Goal: Find specific page/section: Find specific page/section

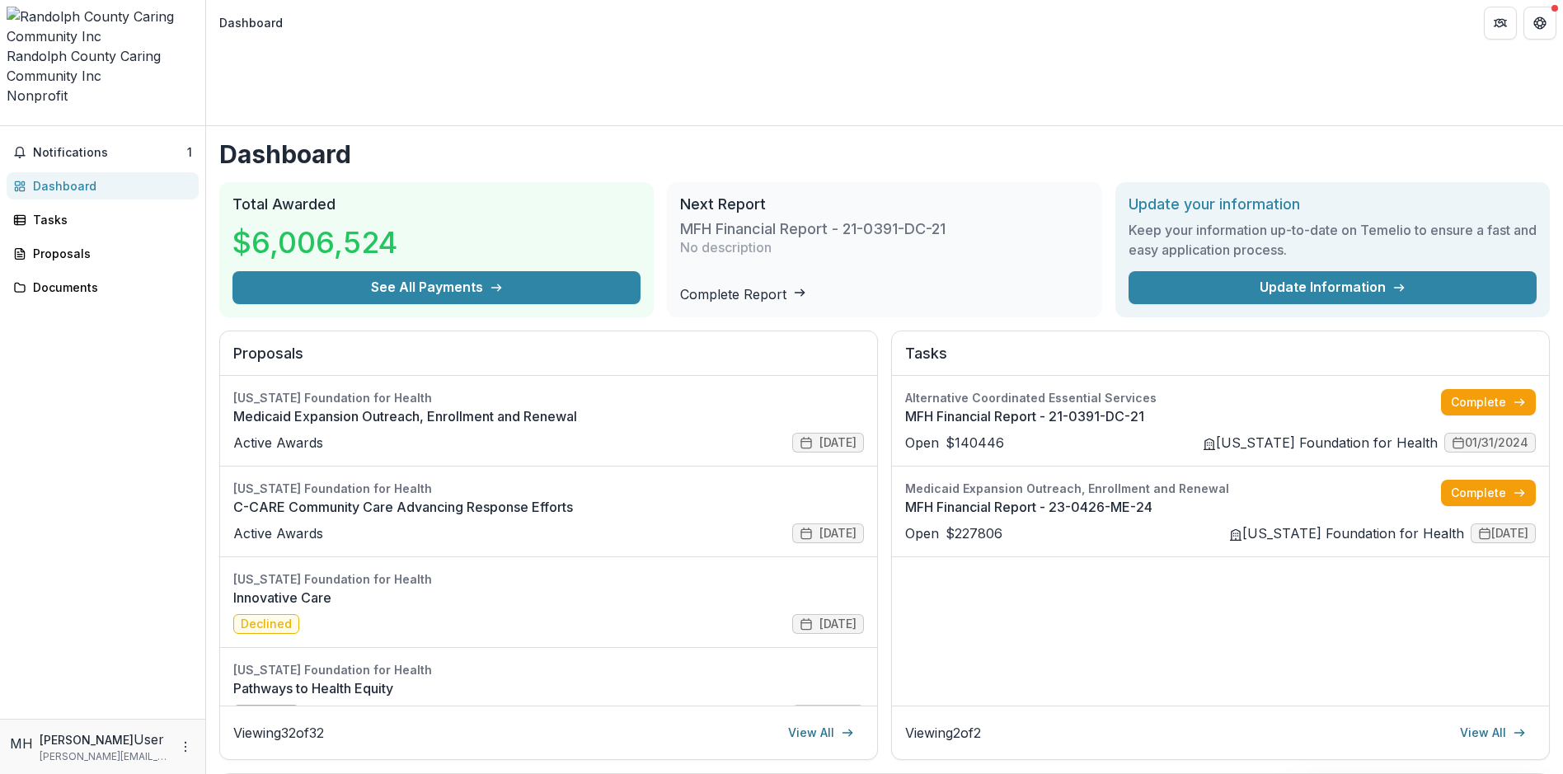
click at [806, 286] on link "Complete Report" at bounding box center [743, 294] width 126 height 16
click at [307, 406] on link "Medicaid Expansion Outreach, Enrollment and Renewal" at bounding box center [548, 416] width 631 height 20
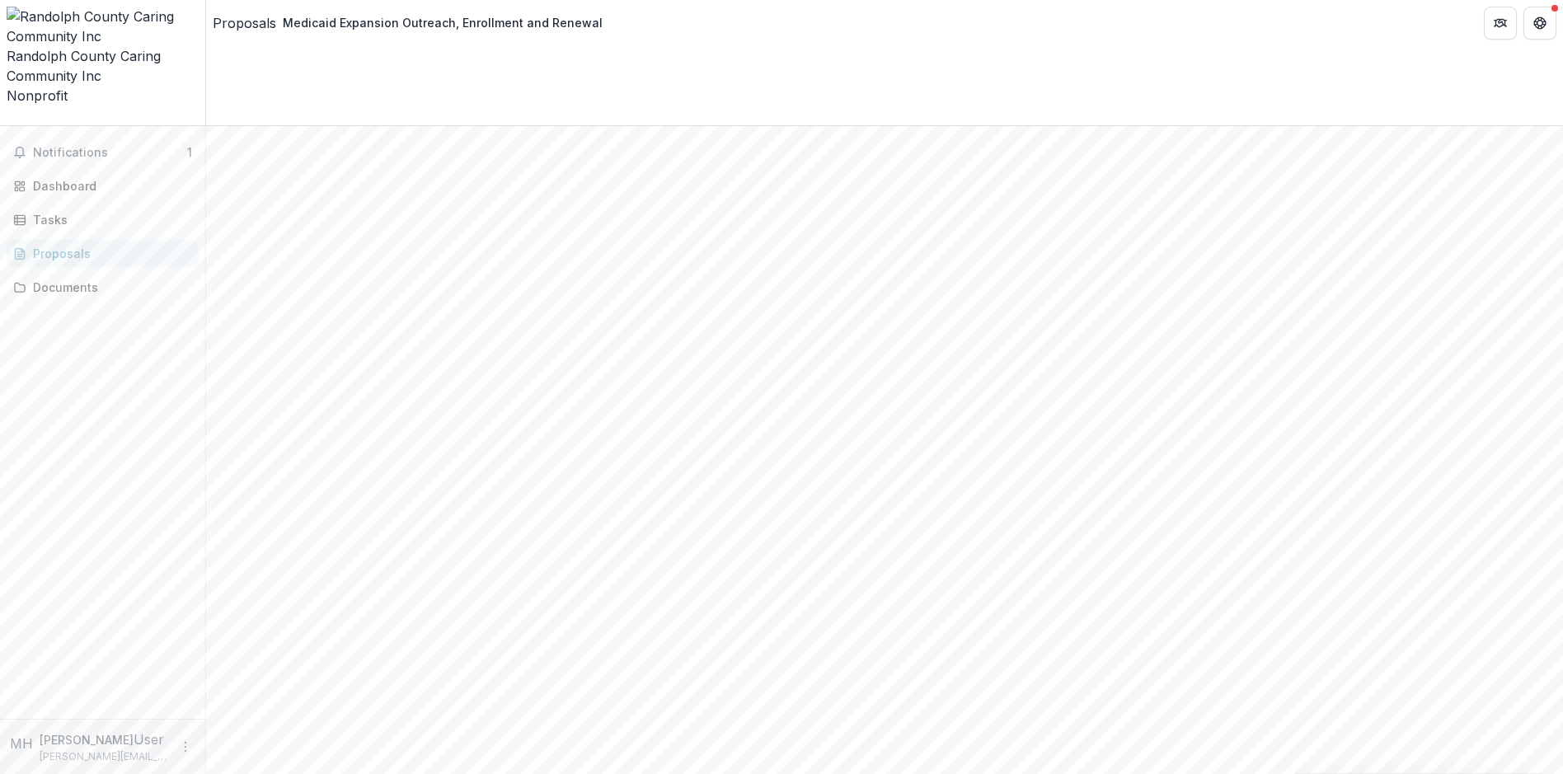
scroll to position [2021, 0]
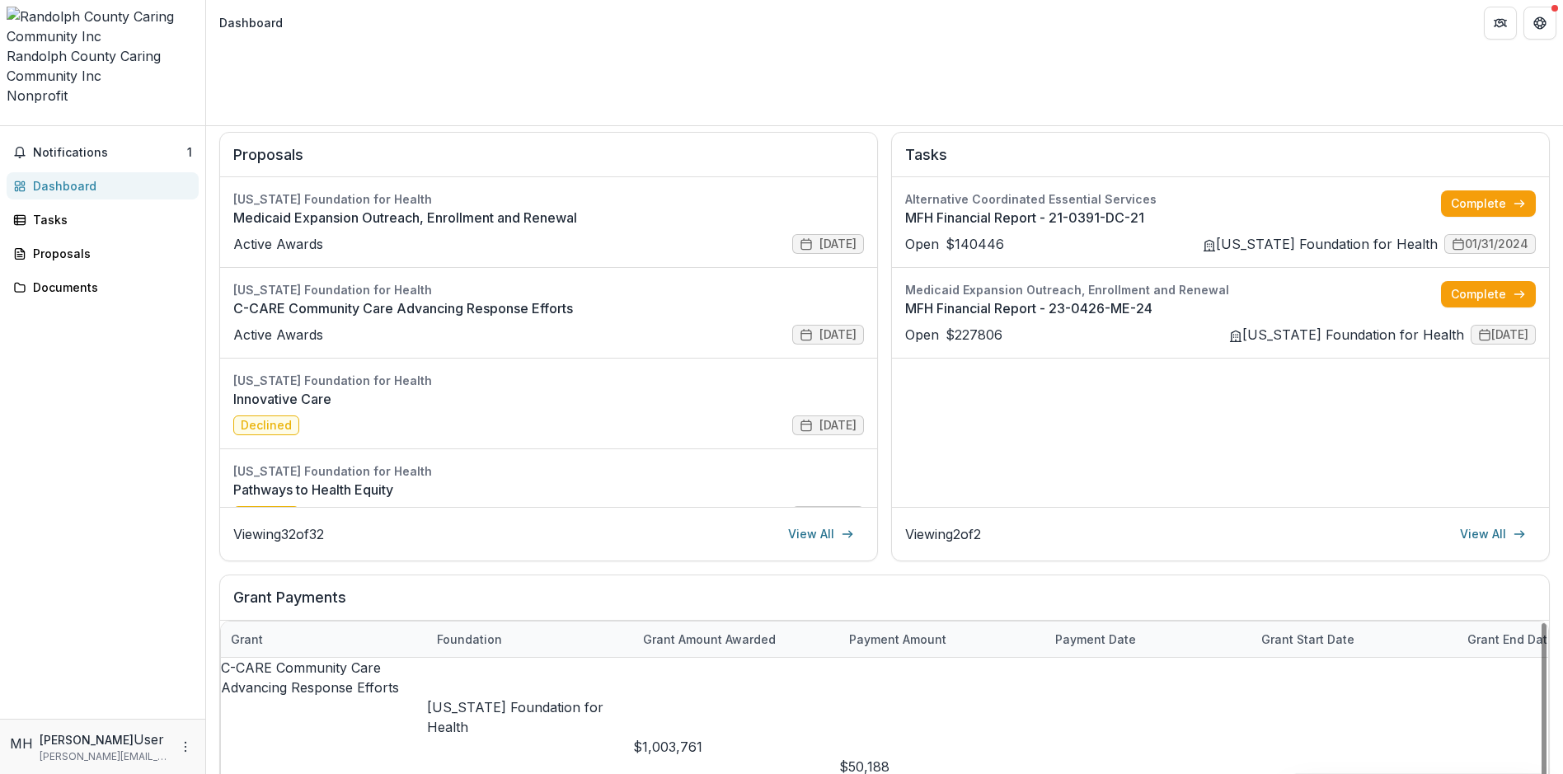
scroll to position [191, 0]
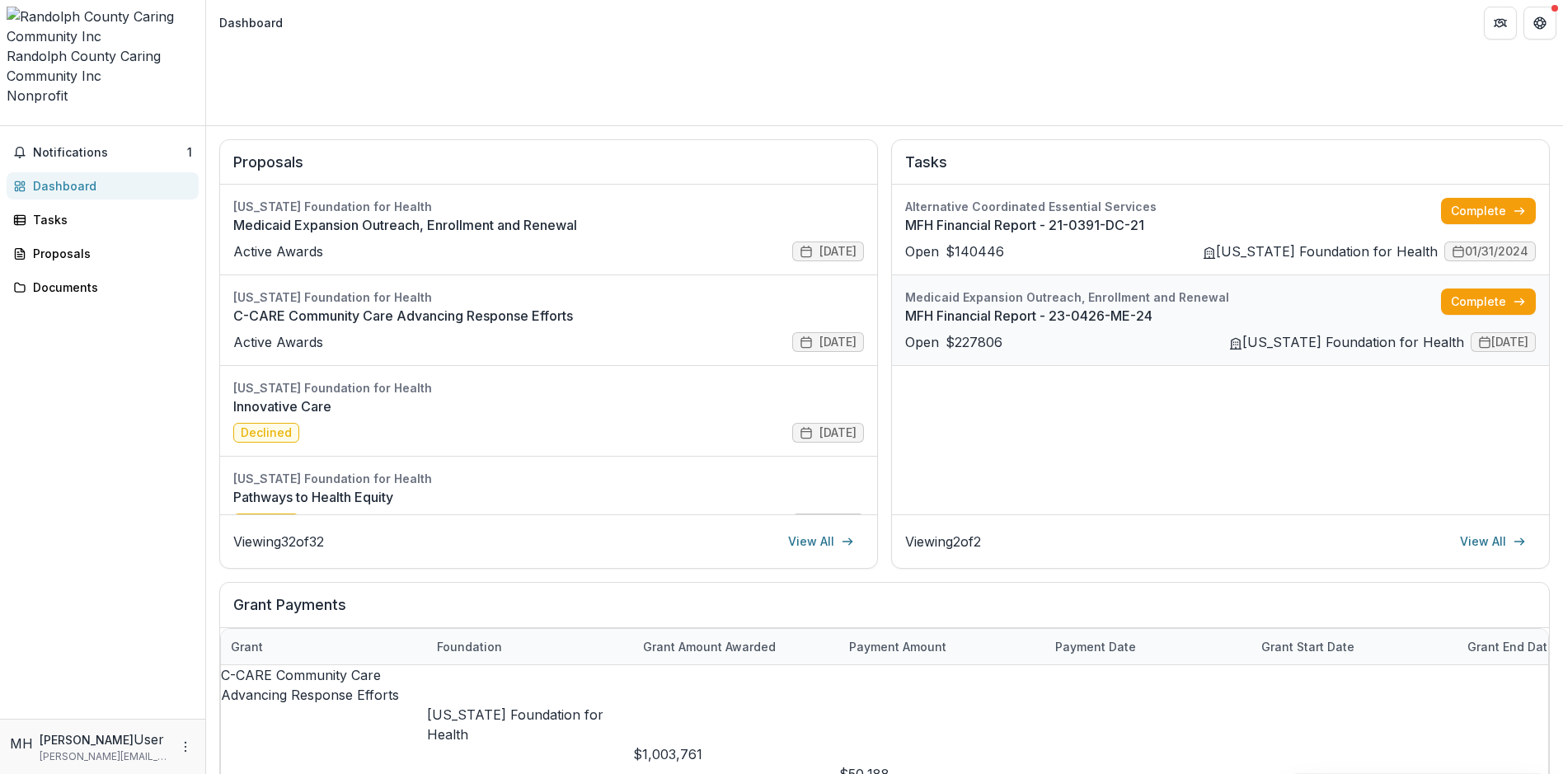
click at [936, 306] on link "MFH Financial Report - 23-0426-ME-24" at bounding box center [1173, 316] width 536 height 20
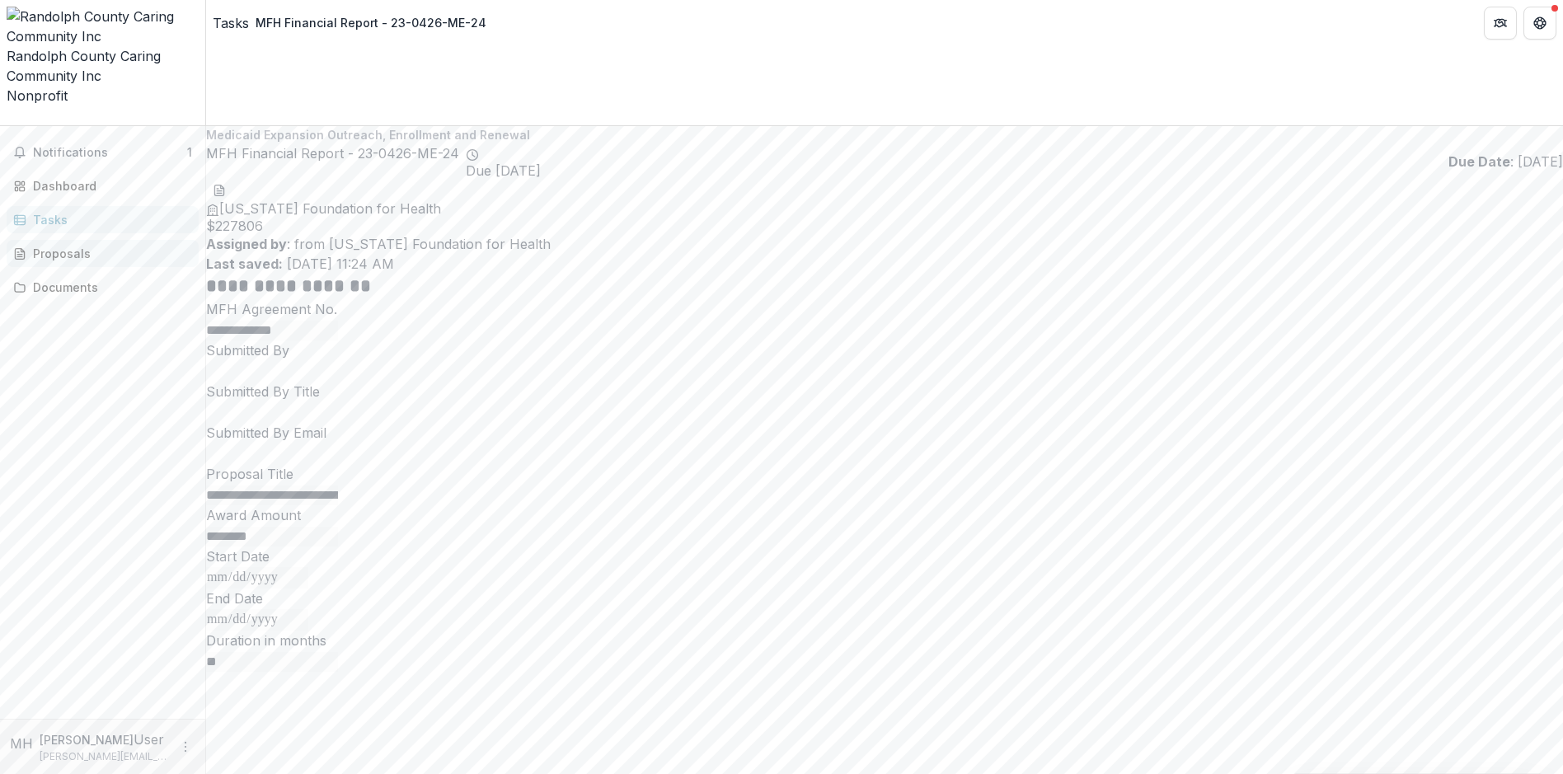
click at [26, 240] on link "Proposals" at bounding box center [103, 253] width 192 height 27
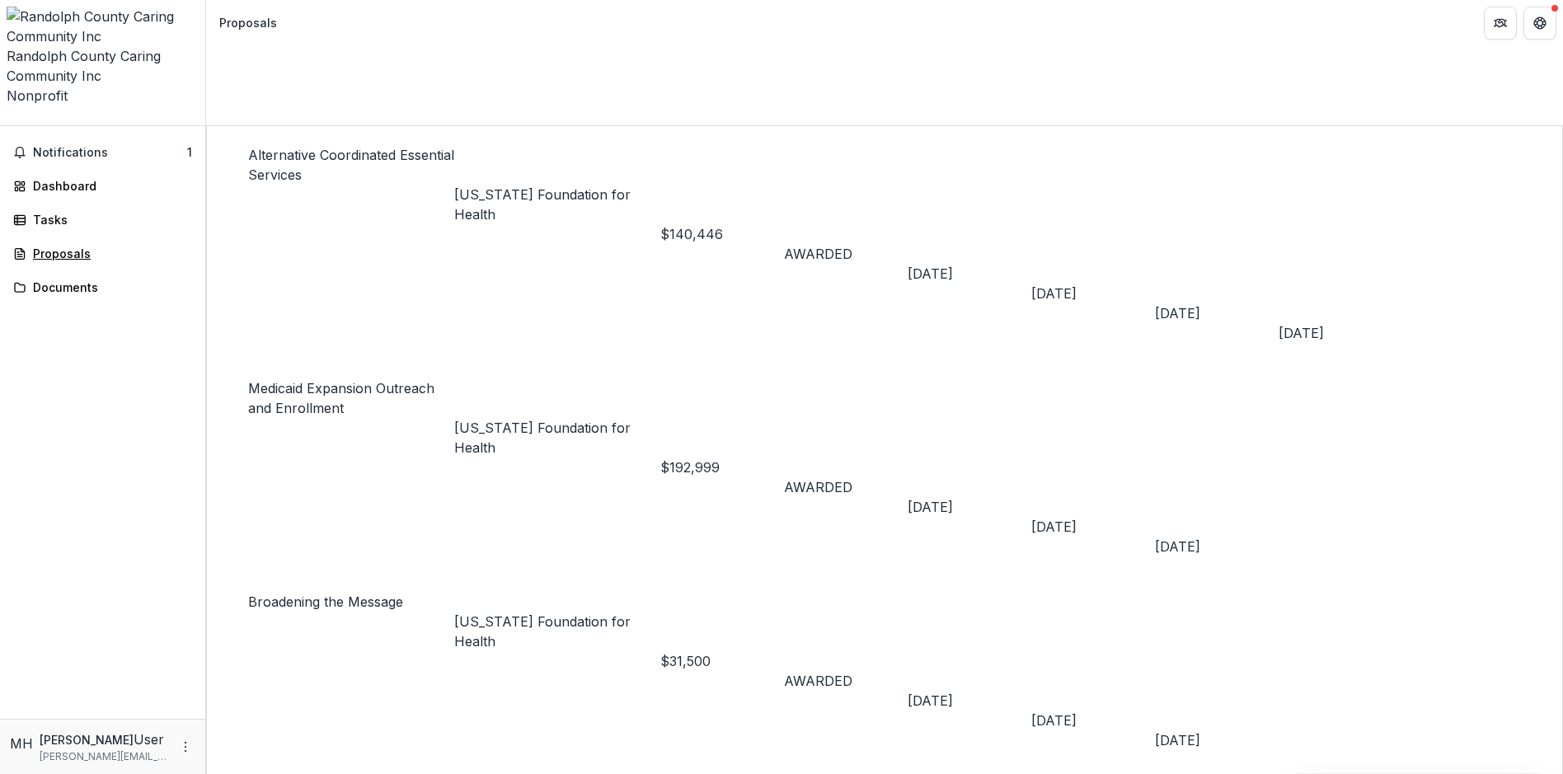
scroll to position [471, 0]
